Goal: Task Accomplishment & Management: Complete application form

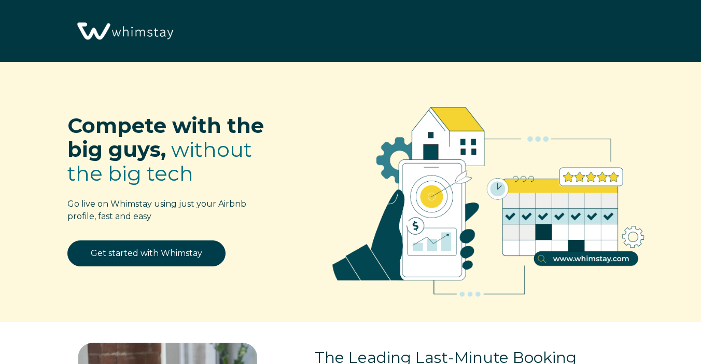
select select "US"
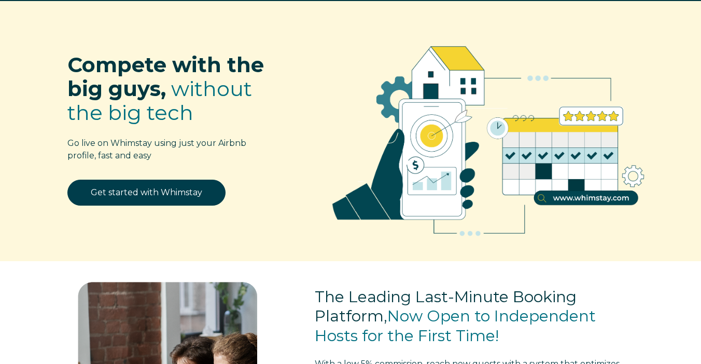
scroll to position [62, 0]
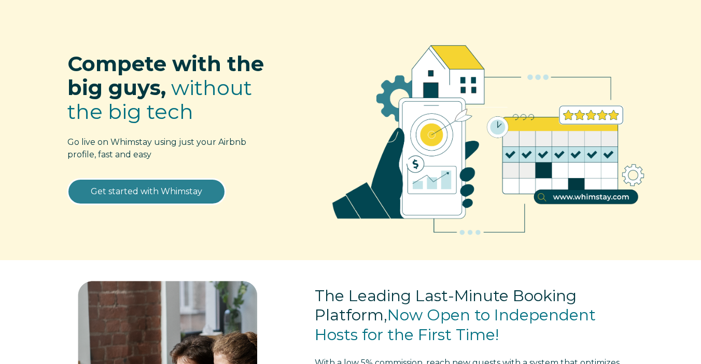
click at [161, 191] on link "Get started with Whimstay" at bounding box center [146, 191] width 158 height 26
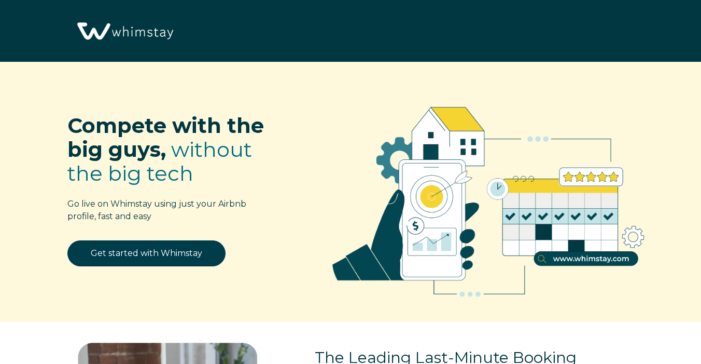
scroll to position [1221, 0]
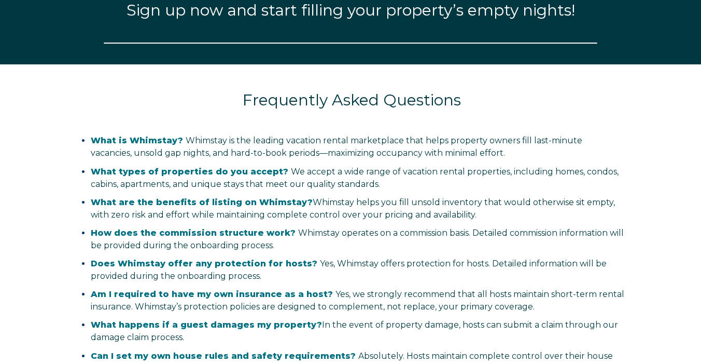
select select "US"
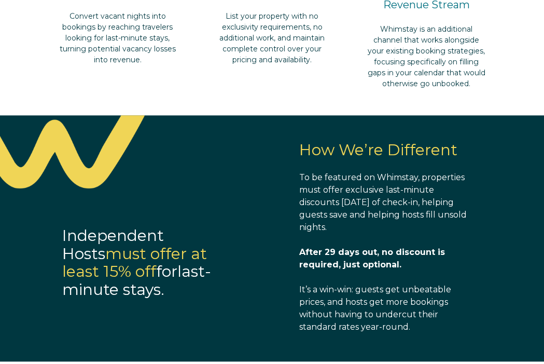
scroll to position [805, 0]
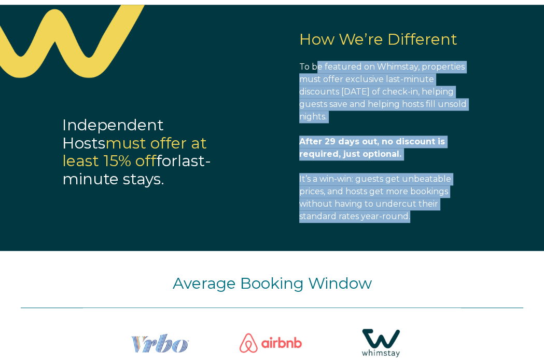
drag, startPoint x: 317, startPoint y: 67, endPoint x: 408, endPoint y: 215, distance: 174.2
click at [408, 215] on span "How We’re Different To be featured on Whimstay, properties must offer exclusive…" at bounding box center [385, 127] width 172 height 192
click at [458, 218] on p "It’s a win-win: guests get unbeatable prices, and hosts get more bookings witho…" at bounding box center [385, 198] width 172 height 50
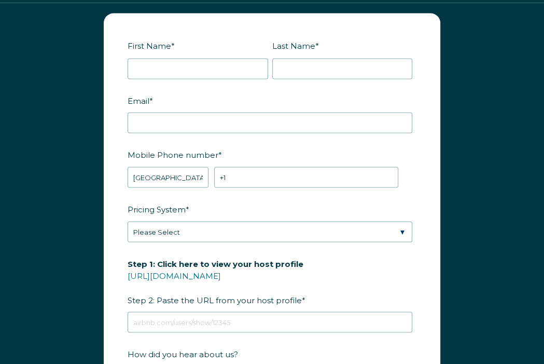
scroll to position [1324, 0]
